Goal: Information Seeking & Learning: Learn about a topic

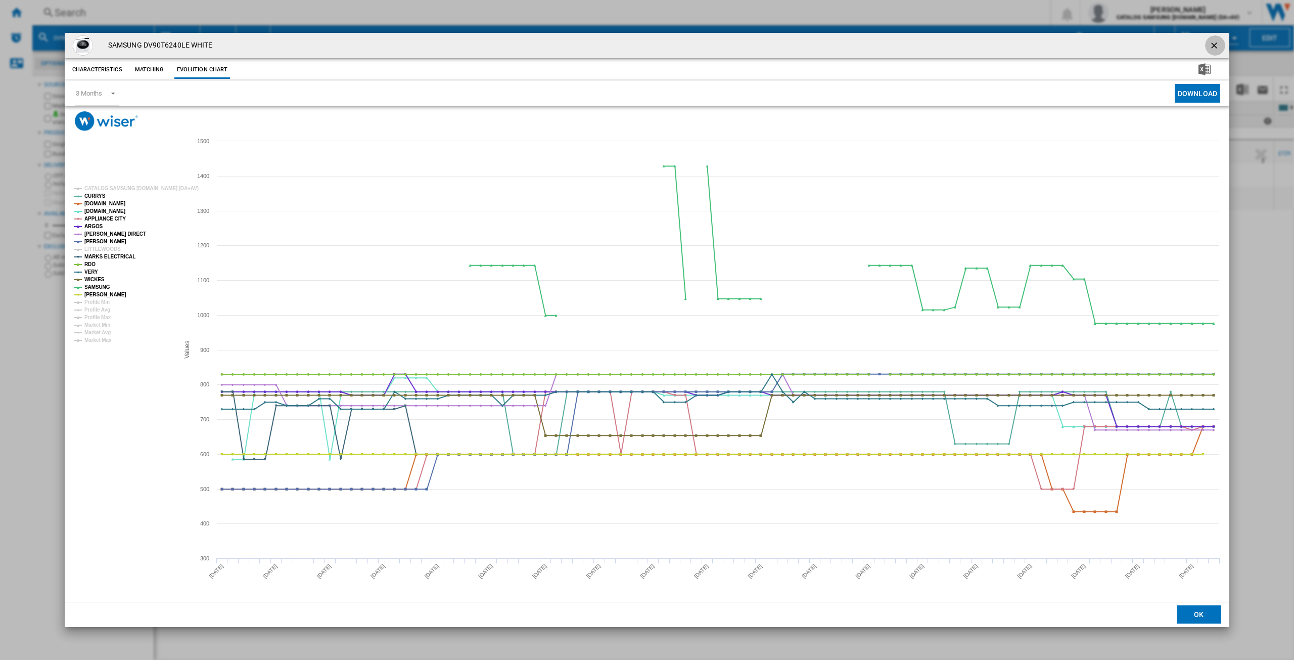
click at [1212, 48] on ng-md-icon "getI18NText('BUTTONS.CLOSE_DIALOG')" at bounding box center [1215, 46] width 12 height 12
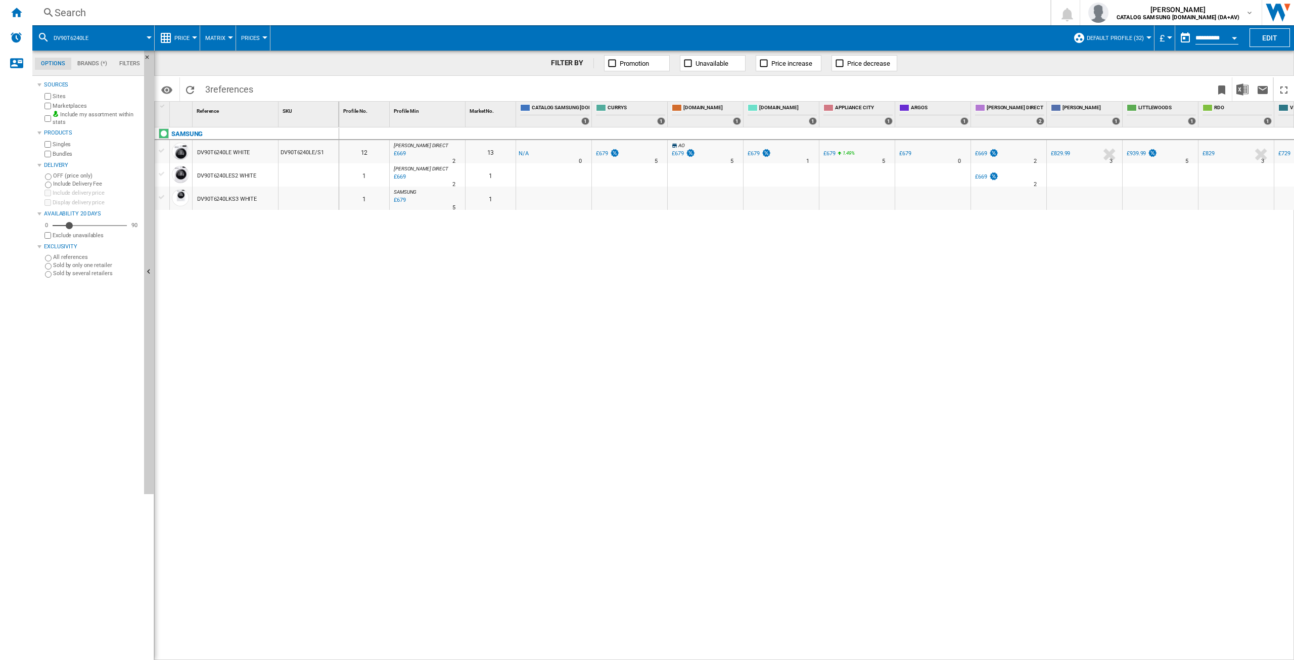
click at [127, 13] on div "Search" at bounding box center [540, 13] width 970 height 14
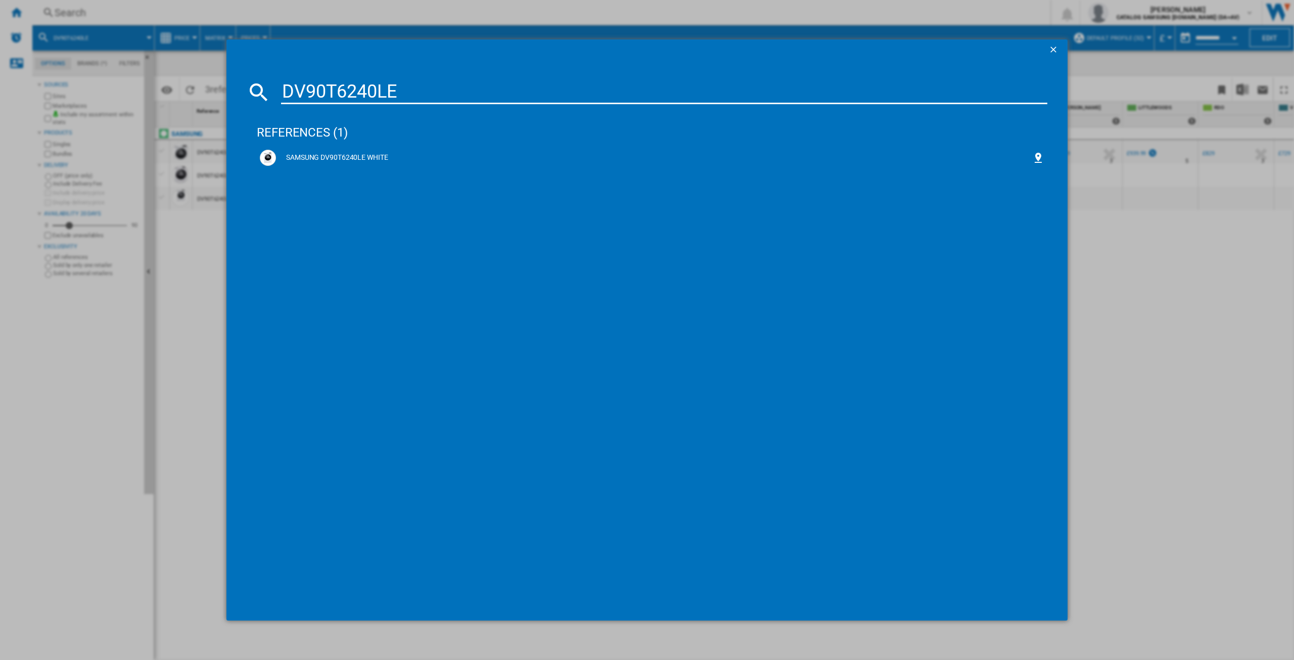
type input "DV90T6240LE"
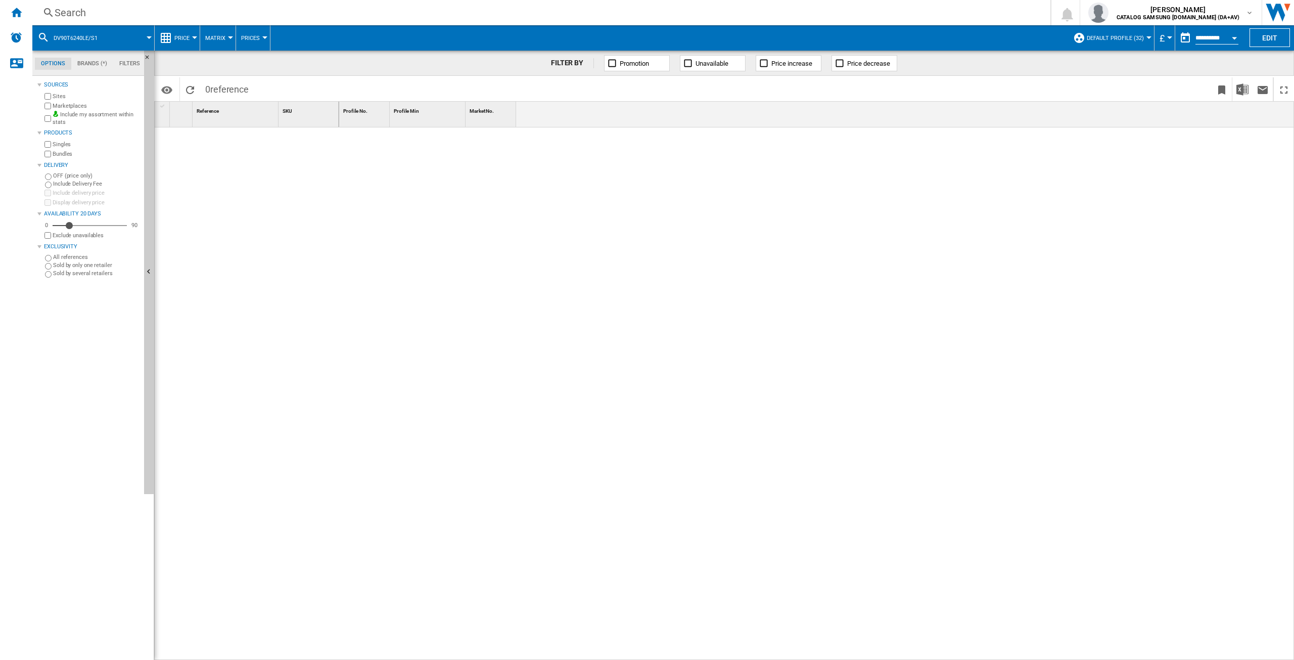
click at [106, 20] on div "Search Search 0 [PERSON_NAME] CATALOG SAMSUNG [DOMAIN_NAME] (DA+AV) CATALOG SAM…" at bounding box center [663, 12] width 1262 height 25
click at [83, 16] on div "Search" at bounding box center [540, 13] width 970 height 14
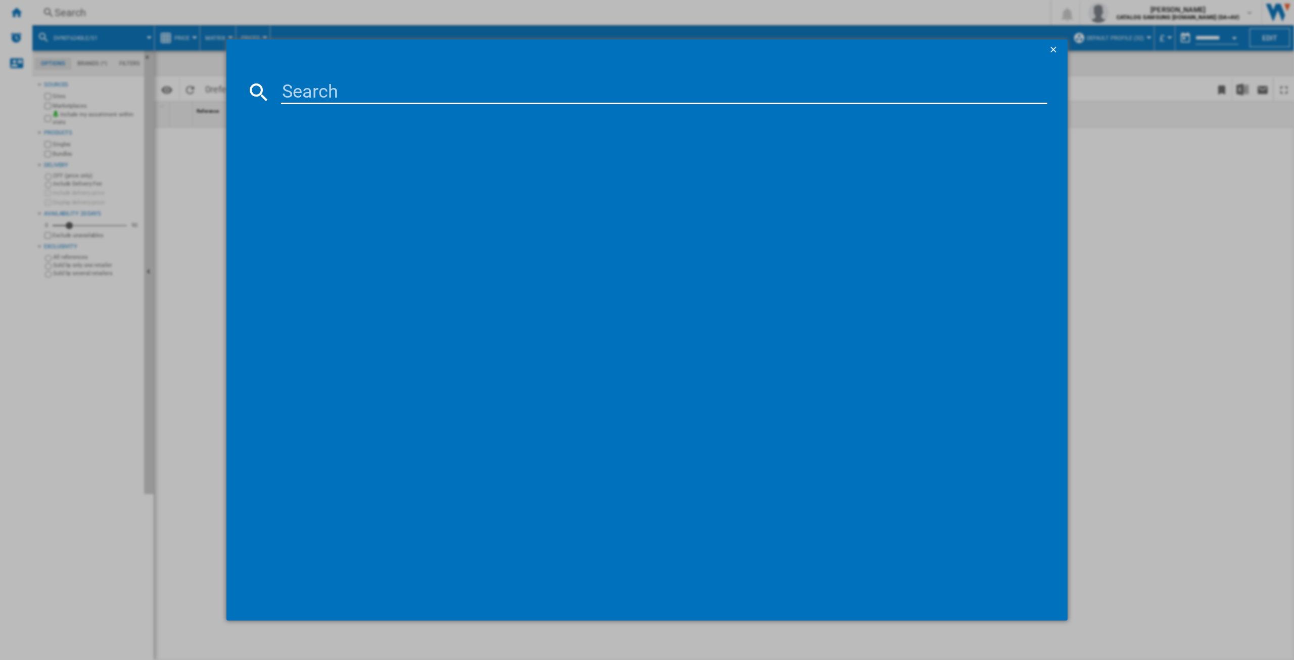
click at [297, 87] on input at bounding box center [664, 92] width 767 height 24
type input "DV90T6240LE"
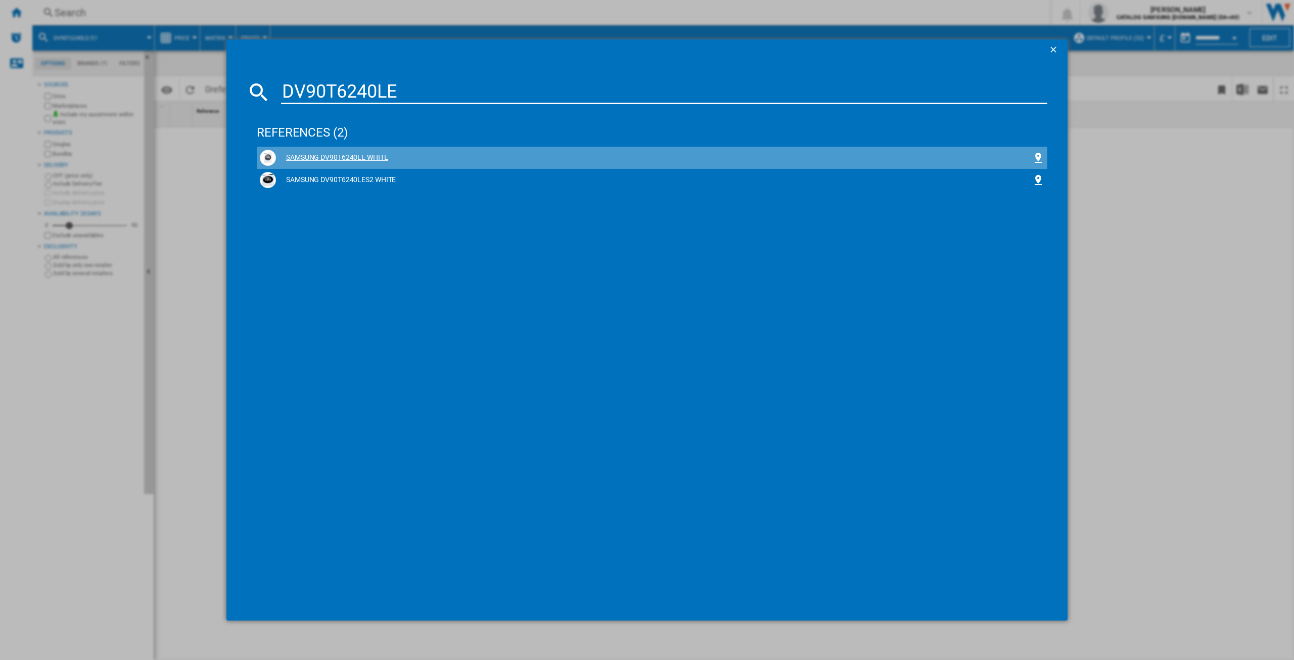
click at [342, 156] on div "SAMSUNG DV90T6240LE WHITE" at bounding box center [654, 158] width 756 height 10
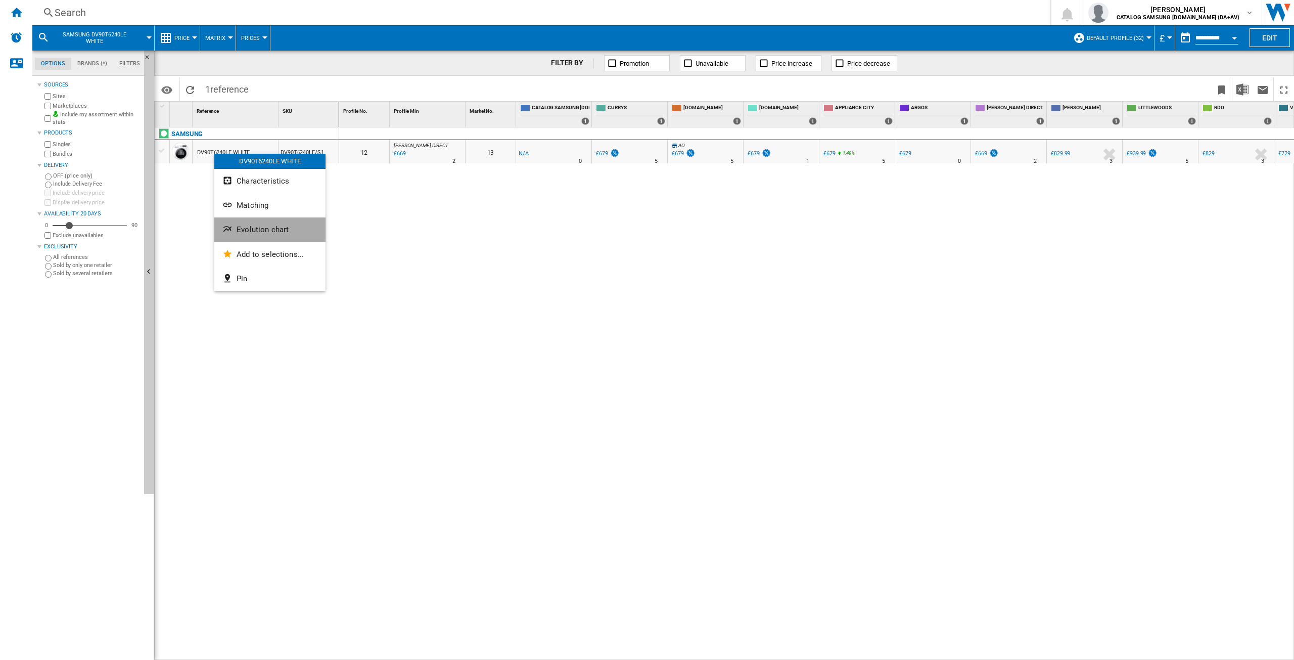
click at [253, 235] on button "Evolution chart" at bounding box center [269, 229] width 111 height 24
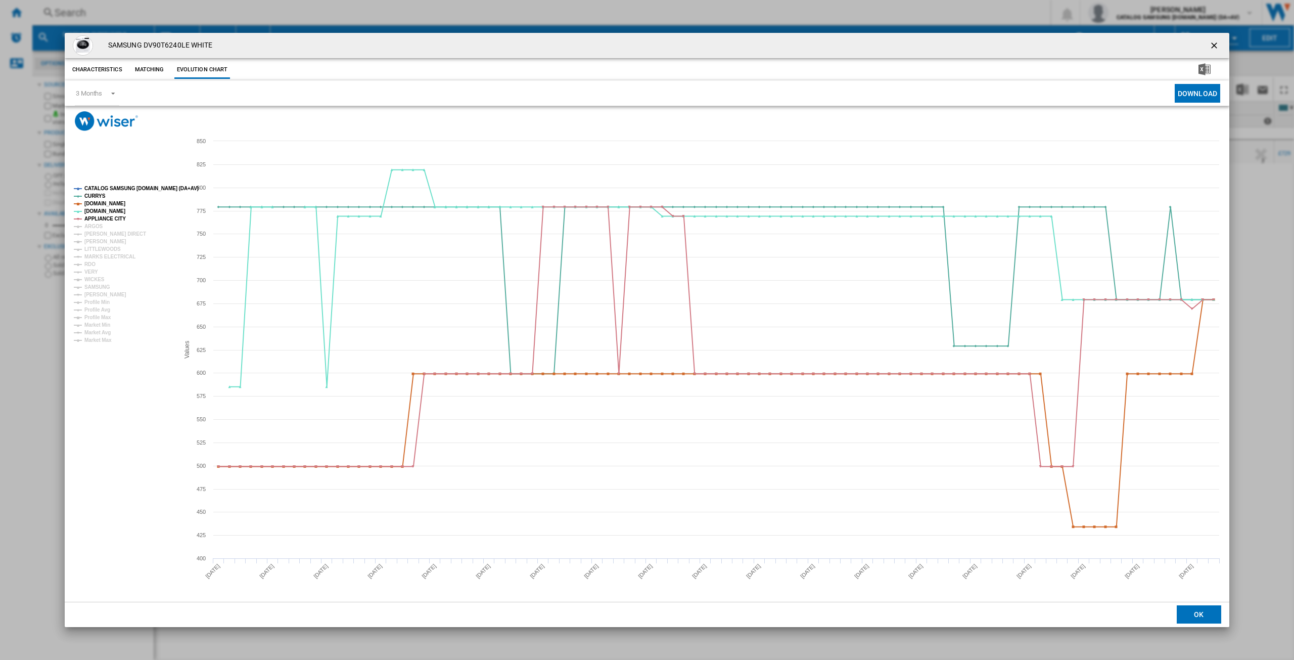
click at [132, 186] on tspan "CATALOG SAMSUNG [DOMAIN_NAME] (DA+AV)" at bounding box center [141, 189] width 114 height 6
click at [96, 225] on tspan "ARGOS" at bounding box center [93, 226] width 19 height 6
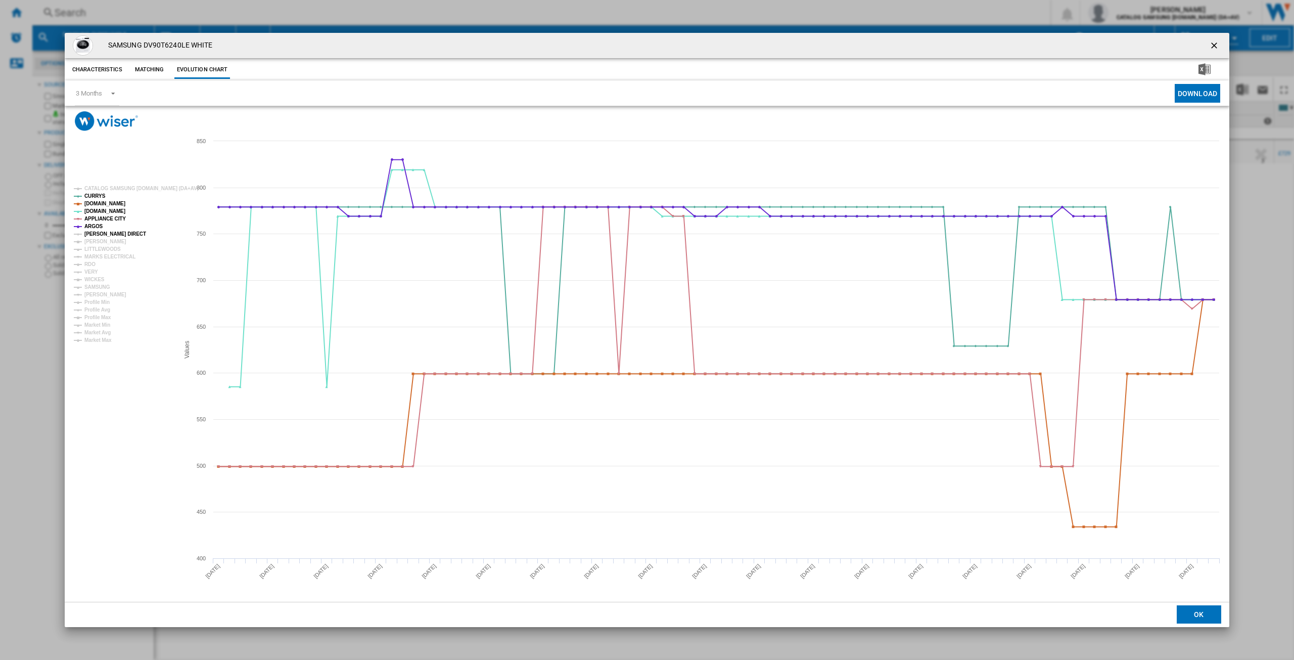
drag, startPoint x: 97, startPoint y: 234, endPoint x: 100, endPoint y: 240, distance: 6.8
click at [97, 235] on tspan "[PERSON_NAME] DIRECT" at bounding box center [115, 234] width 62 height 6
click at [100, 240] on tspan "[PERSON_NAME]" at bounding box center [105, 242] width 42 height 6
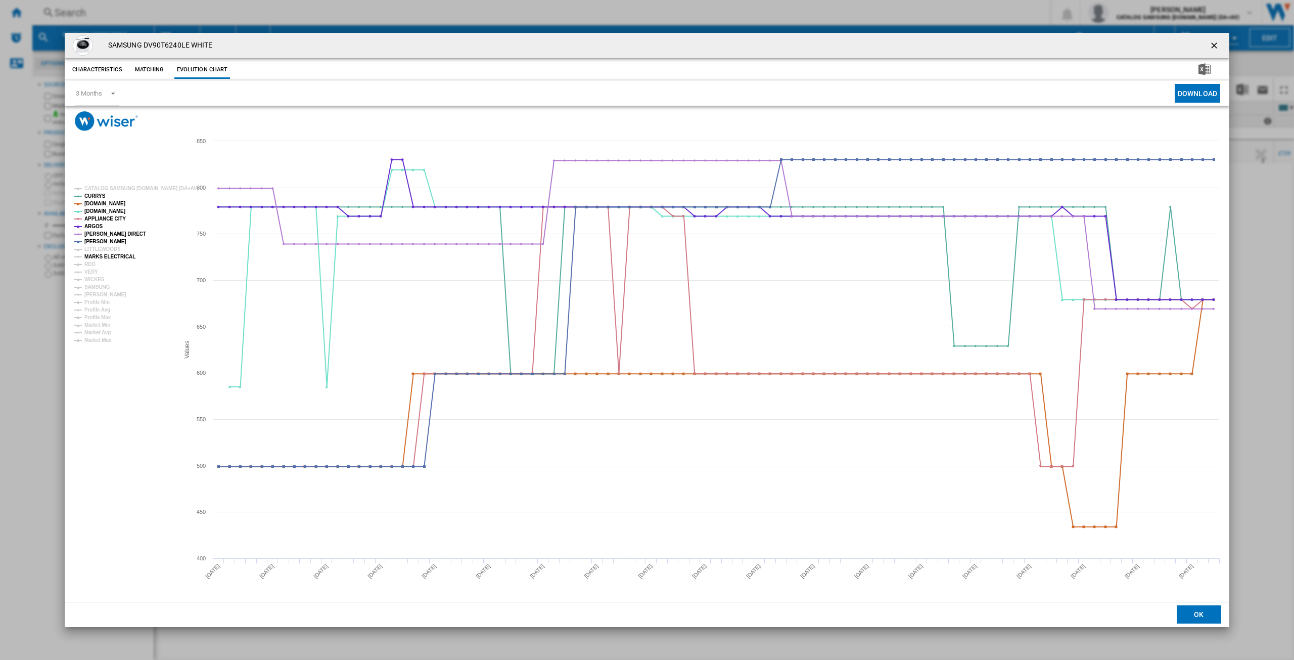
drag, startPoint x: 101, startPoint y: 254, endPoint x: 97, endPoint y: 262, distance: 9.0
click at [100, 256] on tspan "MARKS ELECTRICAL" at bounding box center [109, 257] width 51 height 6
click at [88, 269] on tspan "VERY" at bounding box center [91, 272] width 14 height 6
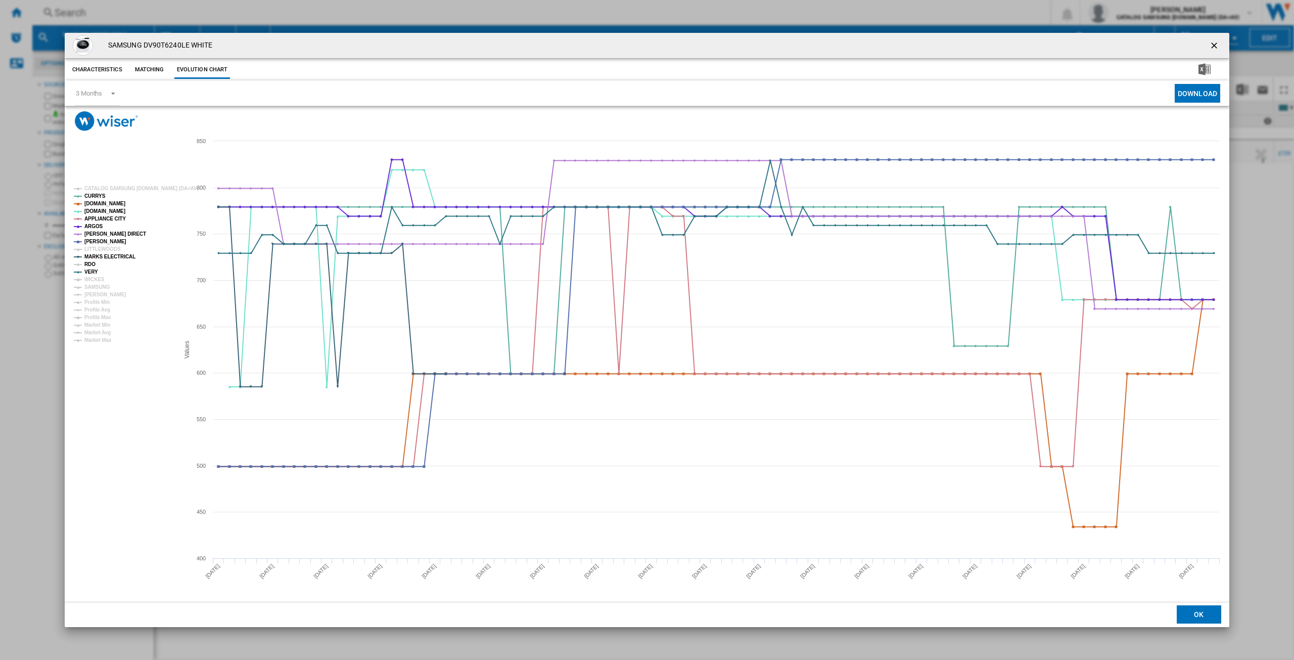
click at [91, 265] on tspan "RDO" at bounding box center [89, 264] width 11 height 6
click at [95, 278] on tspan "WICKES" at bounding box center [94, 280] width 20 height 6
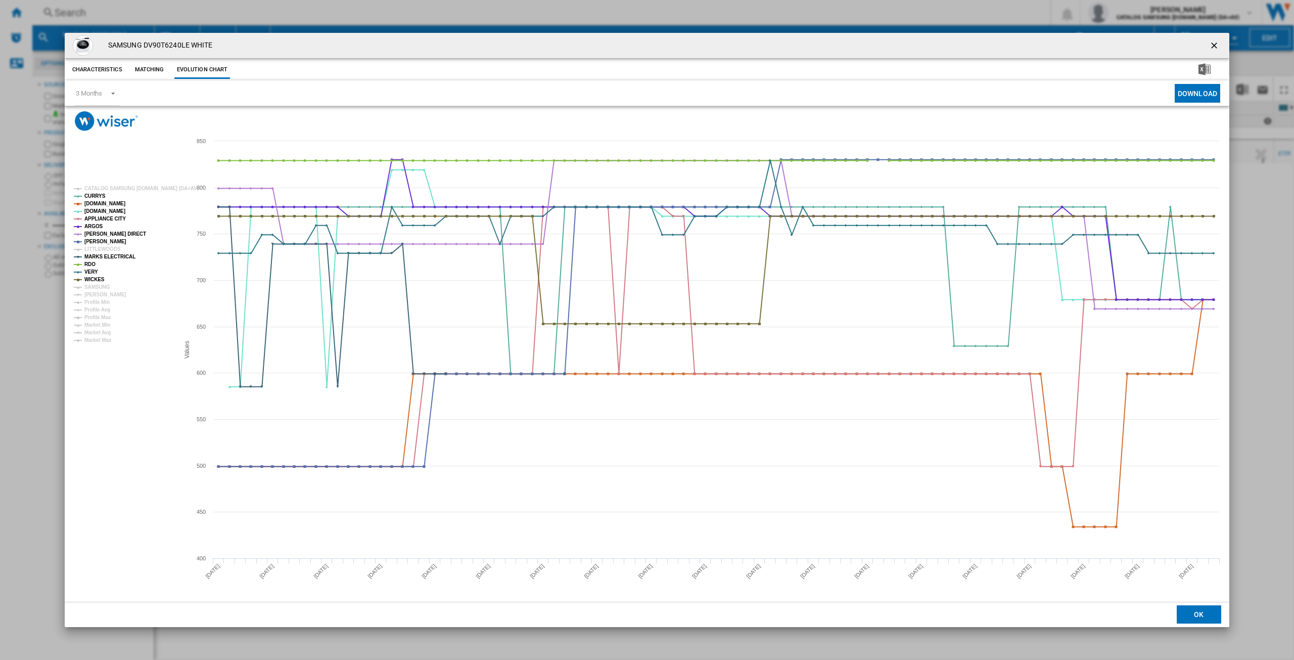
drag, startPoint x: 99, startPoint y: 283, endPoint x: 103, endPoint y: 288, distance: 6.1
click at [100, 284] on tspan "SAMSUNG" at bounding box center [97, 287] width 26 height 6
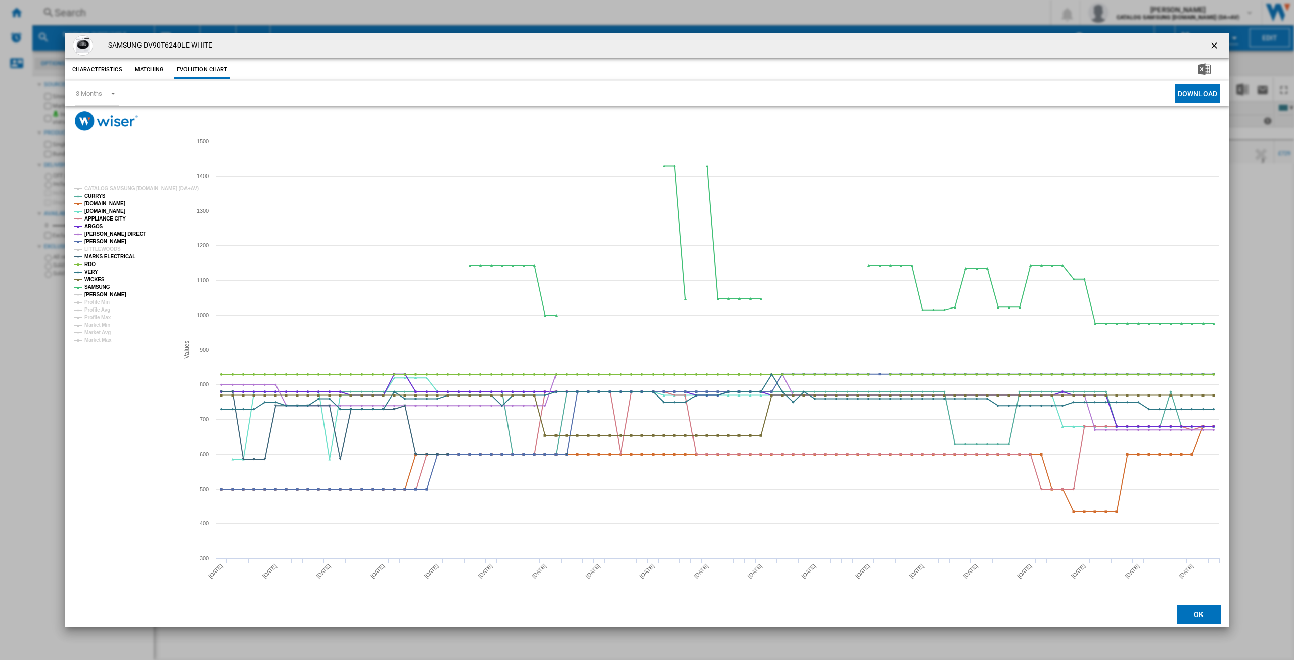
click at [112, 297] on tspan "[PERSON_NAME]" at bounding box center [105, 295] width 42 height 6
